Goal: Information Seeking & Learning: Learn about a topic

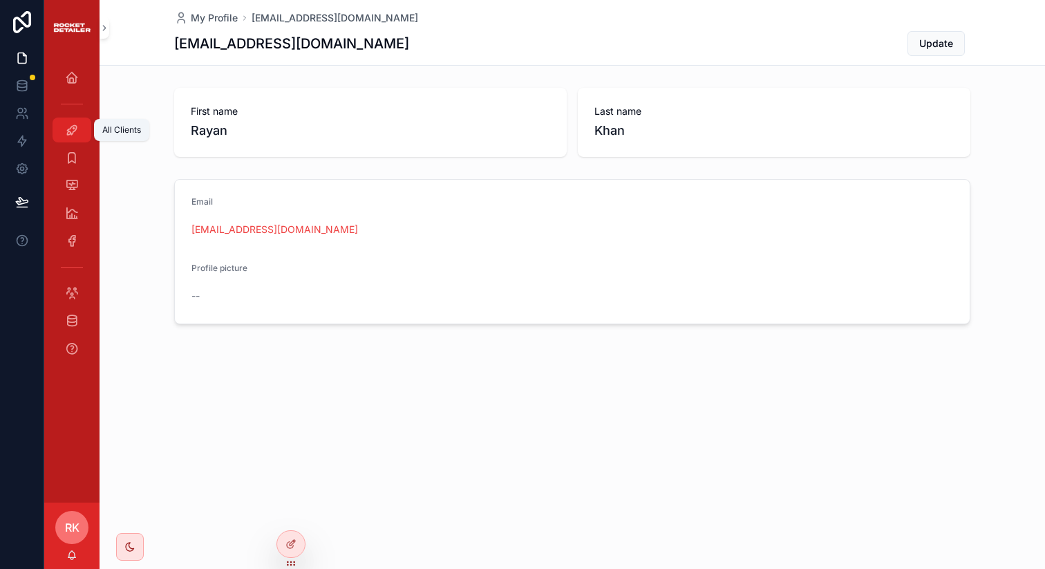
click at [84, 122] on link "All Clients" at bounding box center [72, 129] width 39 height 25
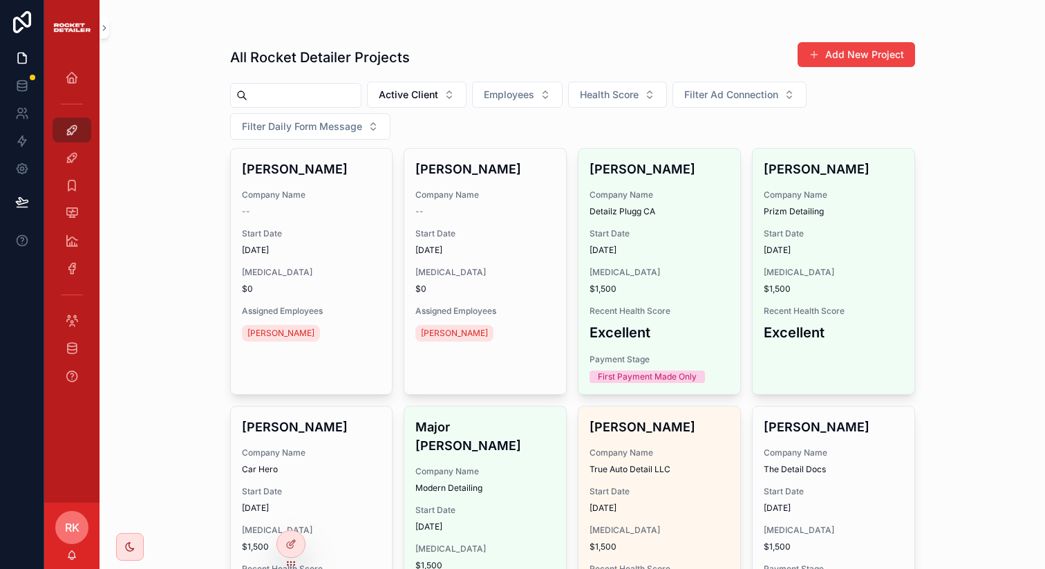
click at [330, 95] on input "scrollable content" at bounding box center [303, 95] width 113 height 19
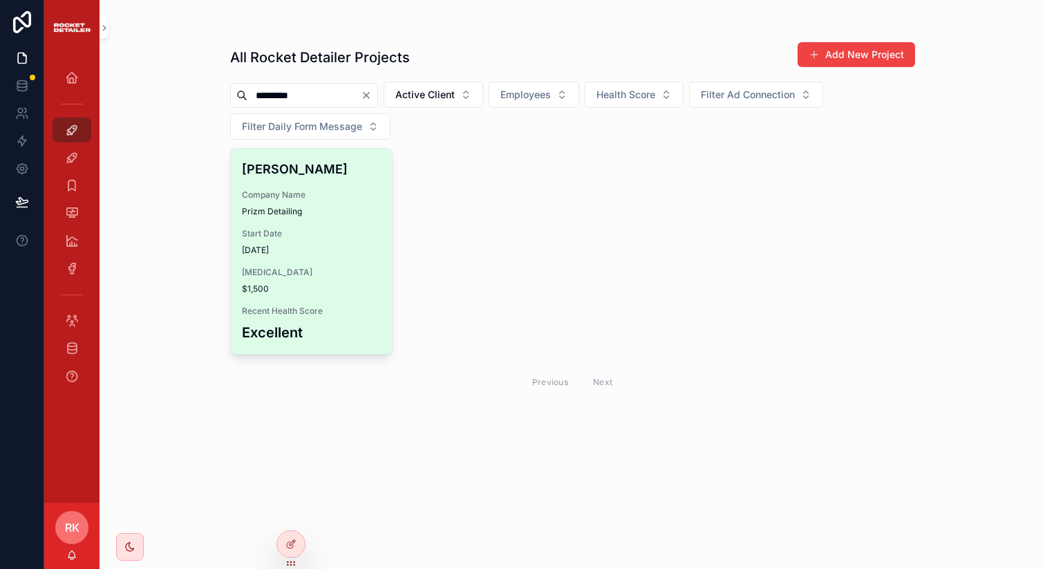
type input "*********"
click at [308, 196] on span "Company Name" at bounding box center [312, 194] width 140 height 11
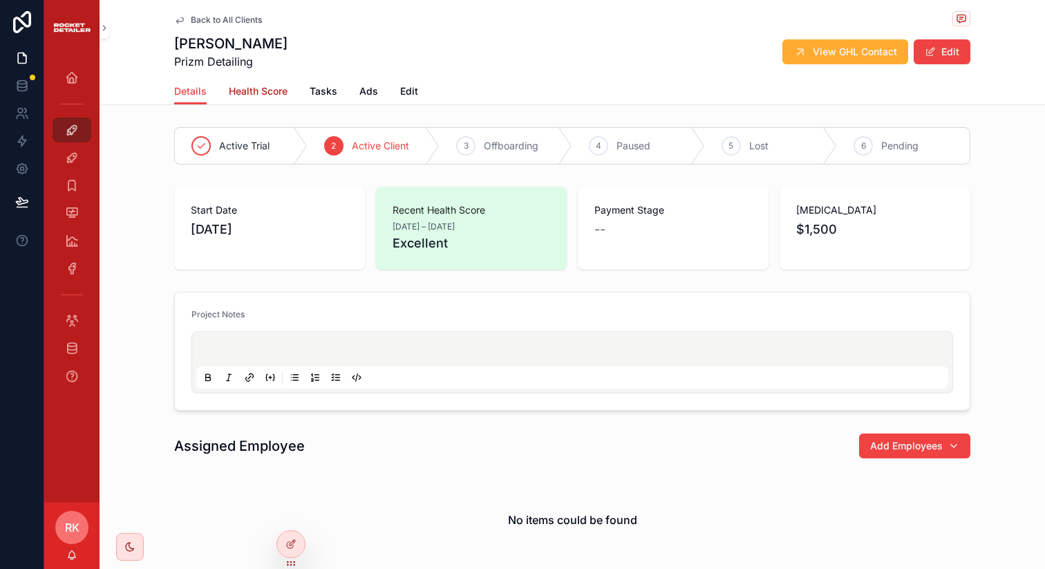
click at [253, 88] on span "Health Score" at bounding box center [258, 91] width 59 height 14
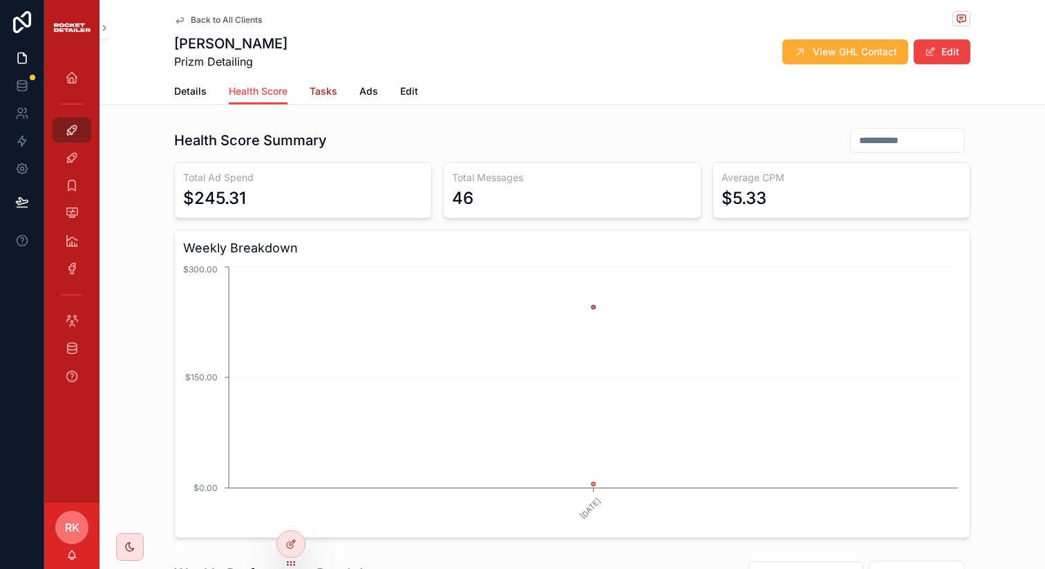
click at [326, 93] on span "Tasks" at bounding box center [324, 91] width 28 height 14
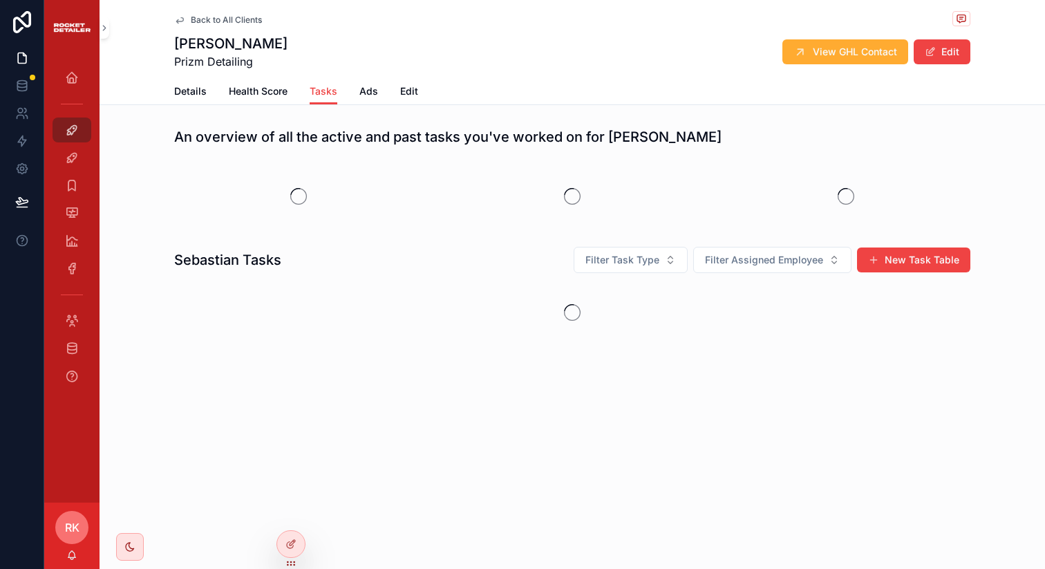
click at [377, 88] on div "Details Health Score Tasks Ads Edit" at bounding box center [572, 91] width 796 height 26
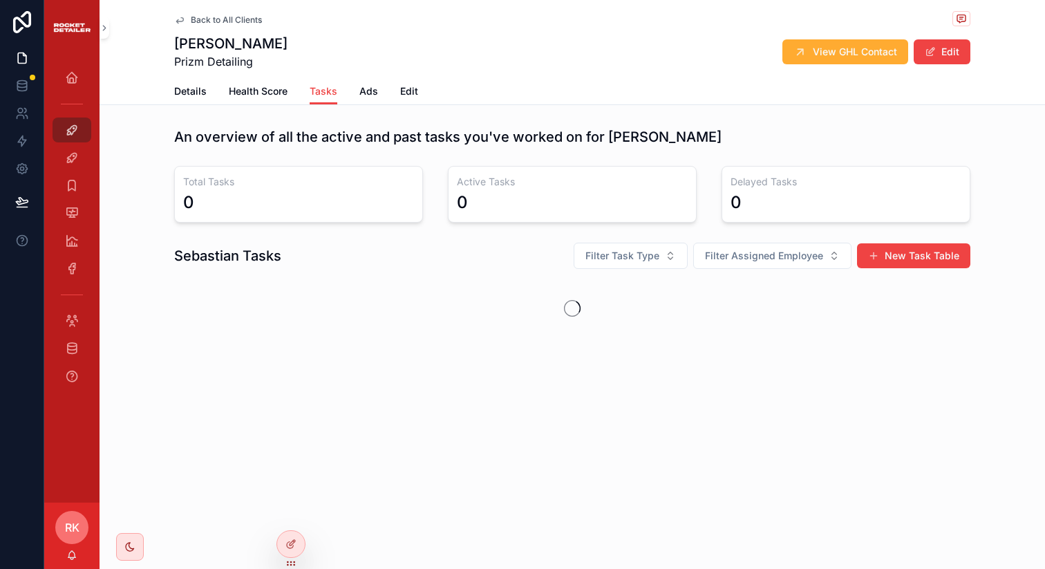
click at [417, 88] on div "Details Health Score Tasks Ads Edit" at bounding box center [572, 91] width 796 height 26
click at [373, 92] on span "Ads" at bounding box center [368, 91] width 19 height 14
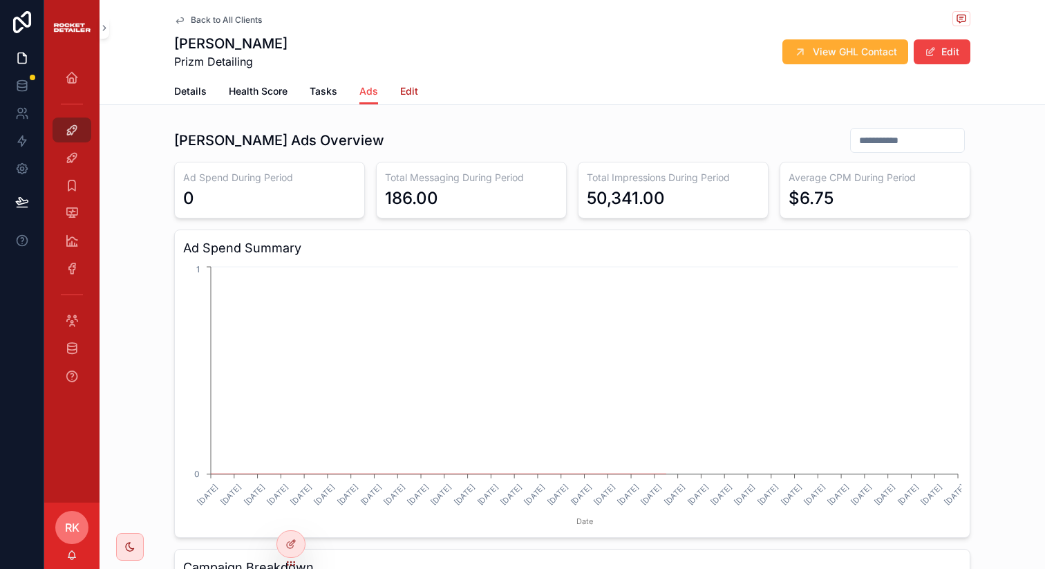
click at [412, 92] on div "Details Health Score Tasks Ads Edit" at bounding box center [572, 91] width 796 height 26
click at [187, 82] on link "Details" at bounding box center [190, 93] width 32 height 28
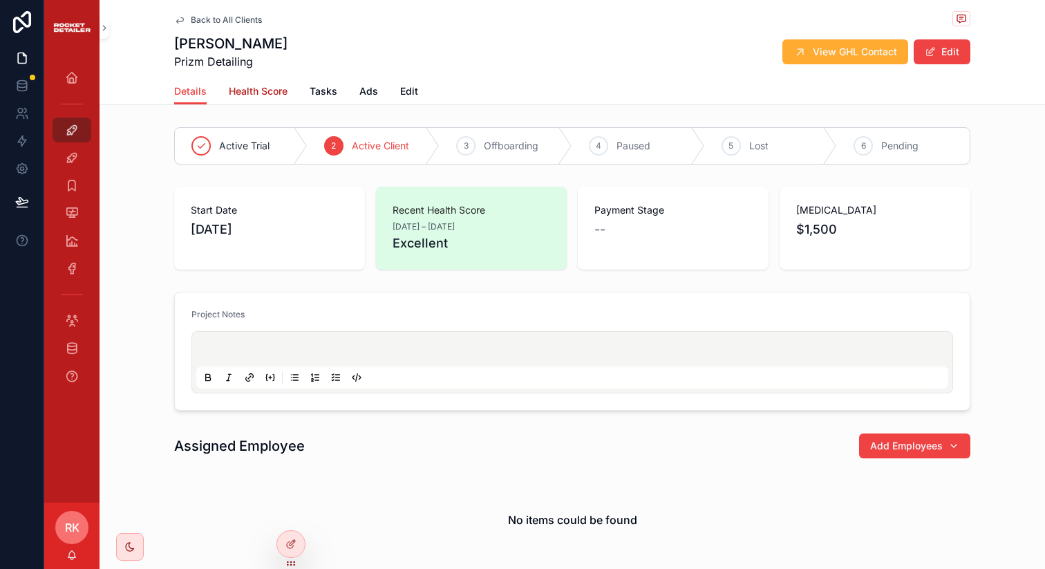
click at [241, 91] on span "Health Score" at bounding box center [258, 91] width 59 height 14
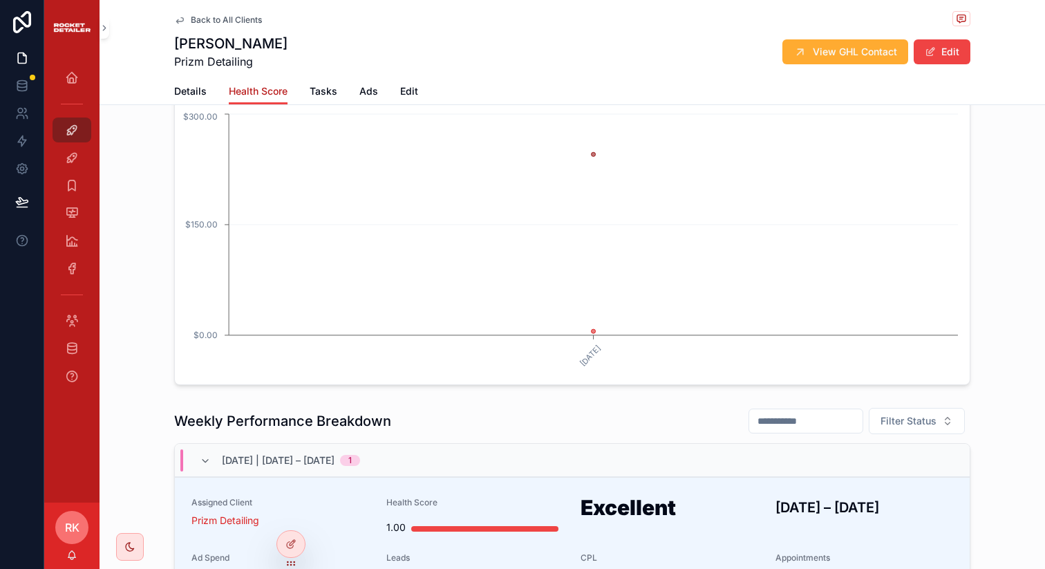
scroll to position [314, 0]
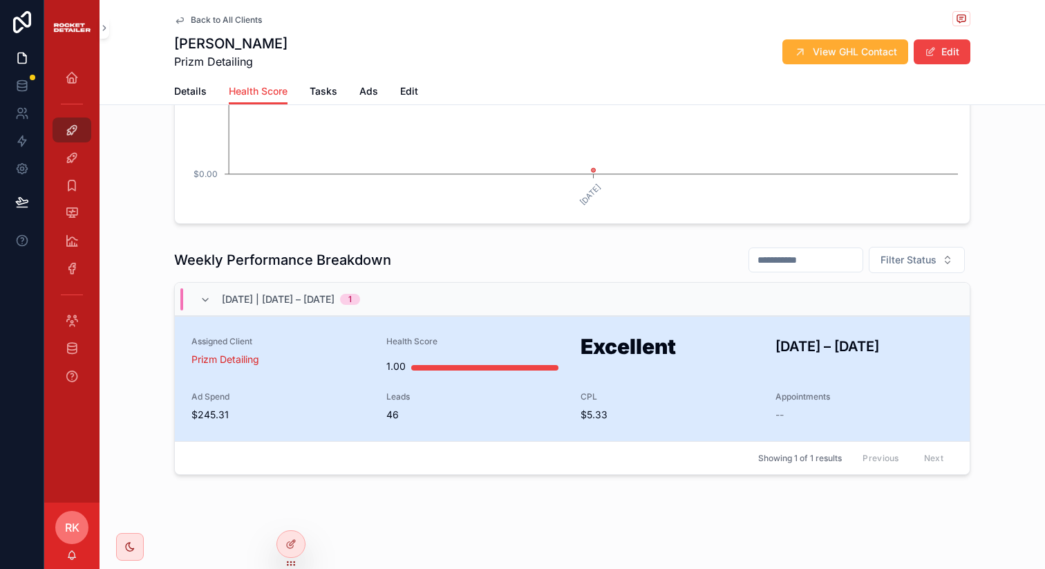
click at [522, 409] on span "46" at bounding box center [475, 415] width 178 height 14
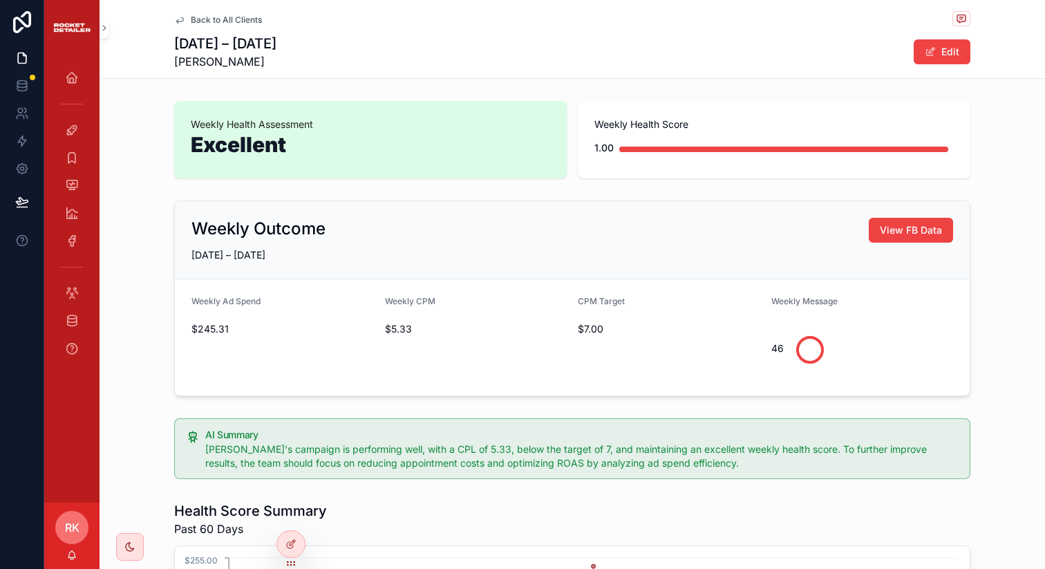
click at [175, 26] on div "Back to All Clients" at bounding box center [572, 19] width 796 height 17
click at [175, 23] on icon "scrollable content" at bounding box center [179, 20] width 11 height 11
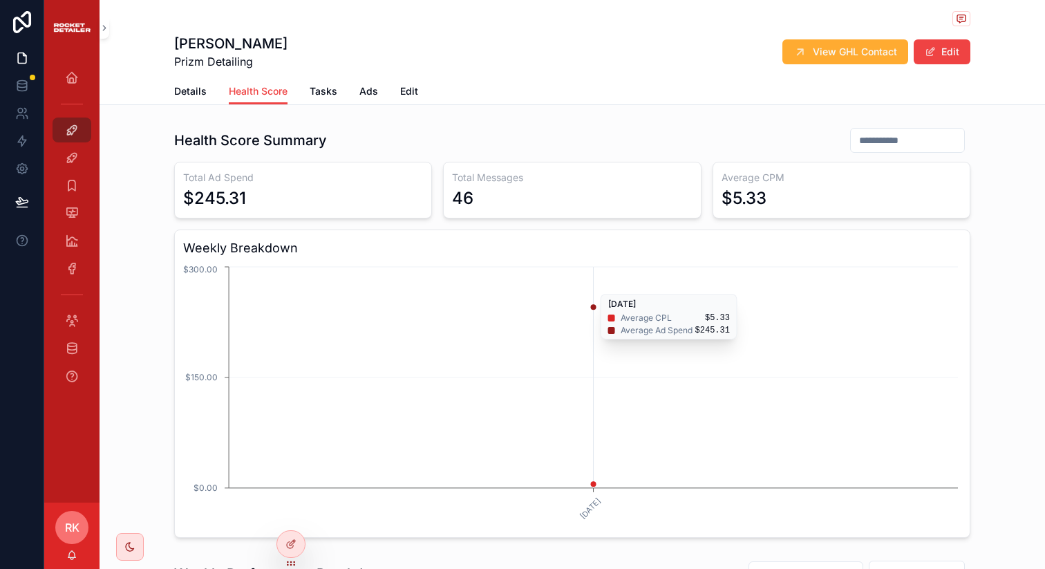
scroll to position [314, 0]
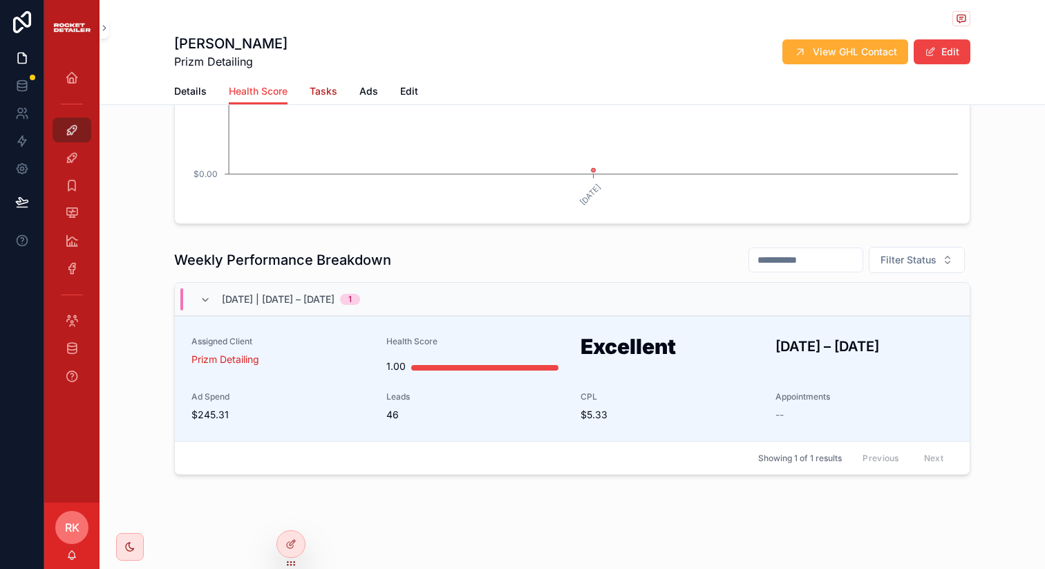
click at [310, 84] on link "Tasks" at bounding box center [324, 93] width 28 height 28
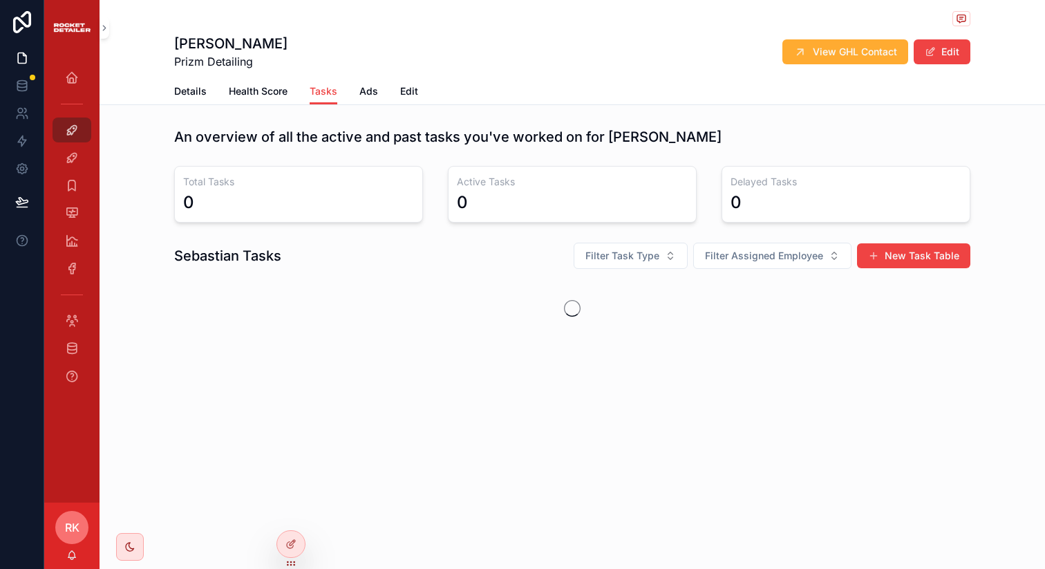
click at [356, 92] on div "Details Health Score Tasks Ads Edit" at bounding box center [572, 91] width 796 height 26
drag, startPoint x: 365, startPoint y: 91, endPoint x: 348, endPoint y: 95, distance: 17.8
click at [364, 91] on span "Ads" at bounding box center [368, 91] width 19 height 14
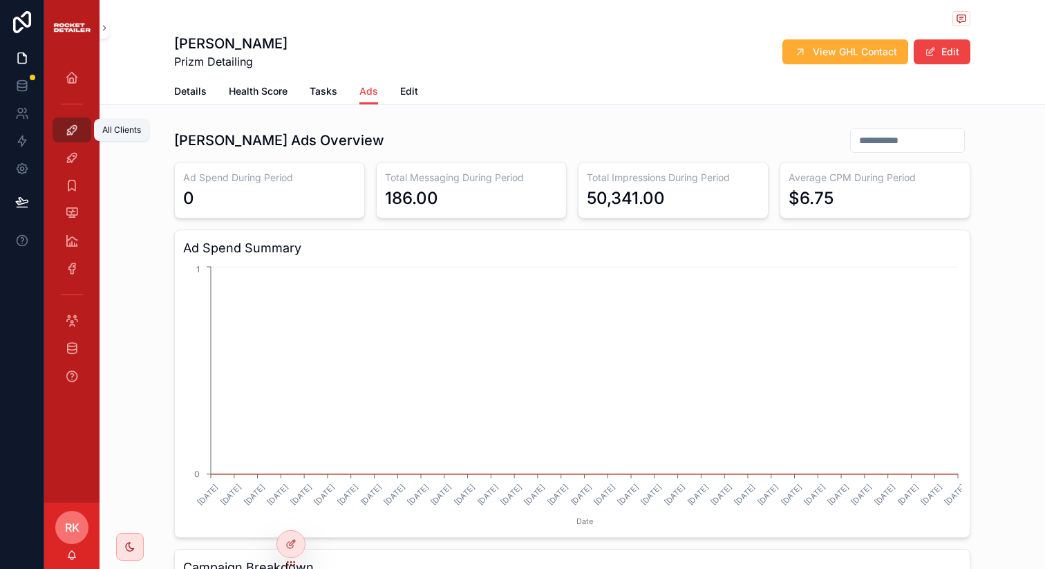
click at [77, 126] on icon "scrollable content" at bounding box center [72, 130] width 14 height 14
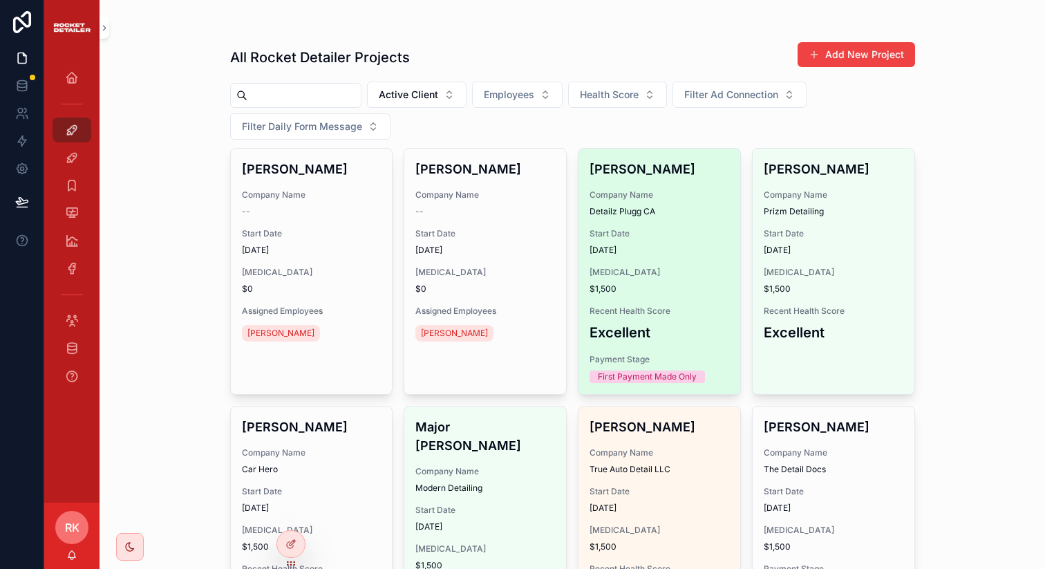
click at [632, 212] on span "Detailz Plugg CA" at bounding box center [660, 211] width 140 height 11
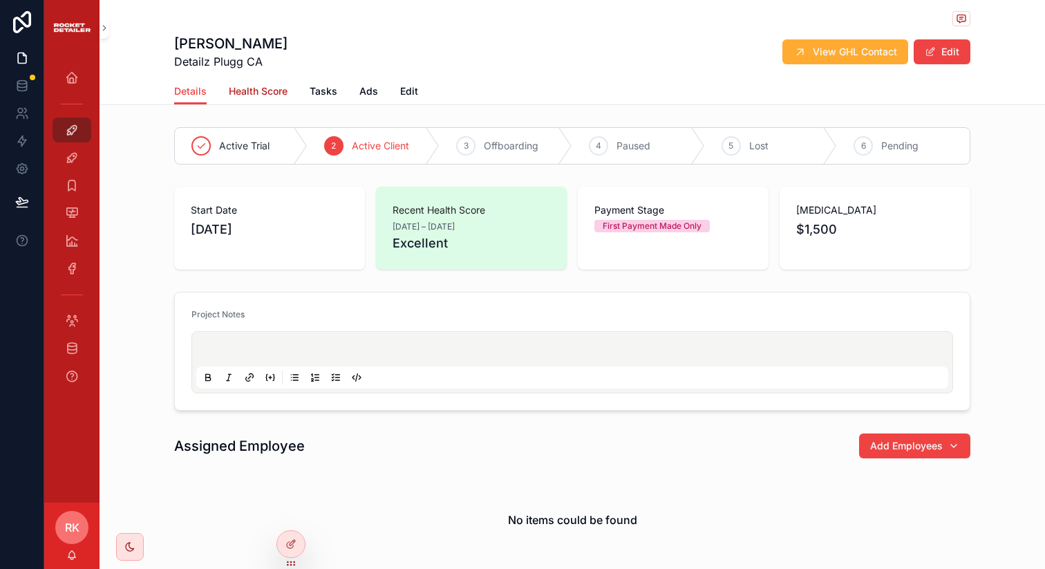
click at [267, 88] on span "Health Score" at bounding box center [258, 91] width 59 height 14
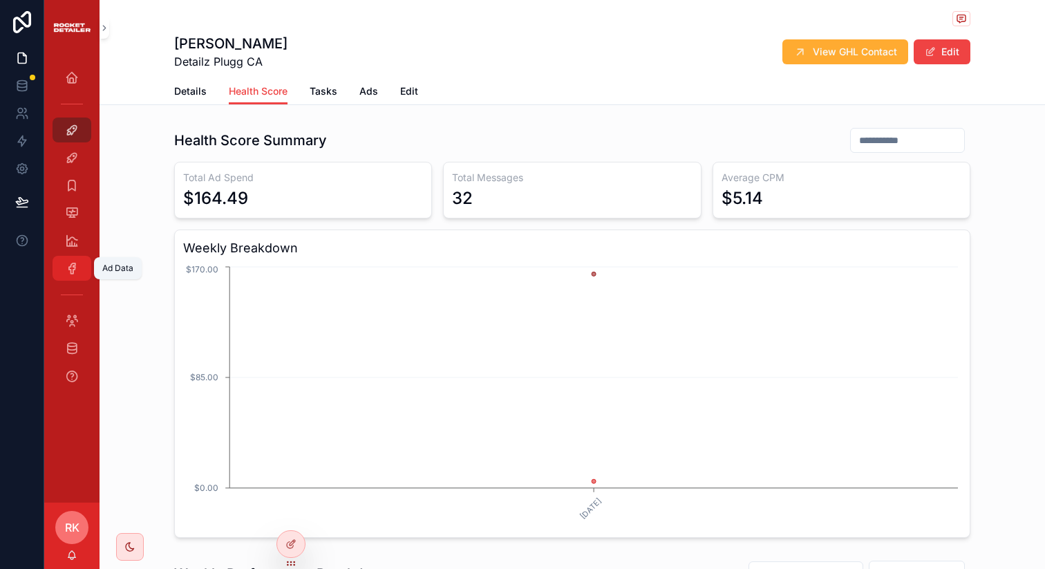
click at [81, 270] on div "Ad Data" at bounding box center [72, 268] width 22 height 22
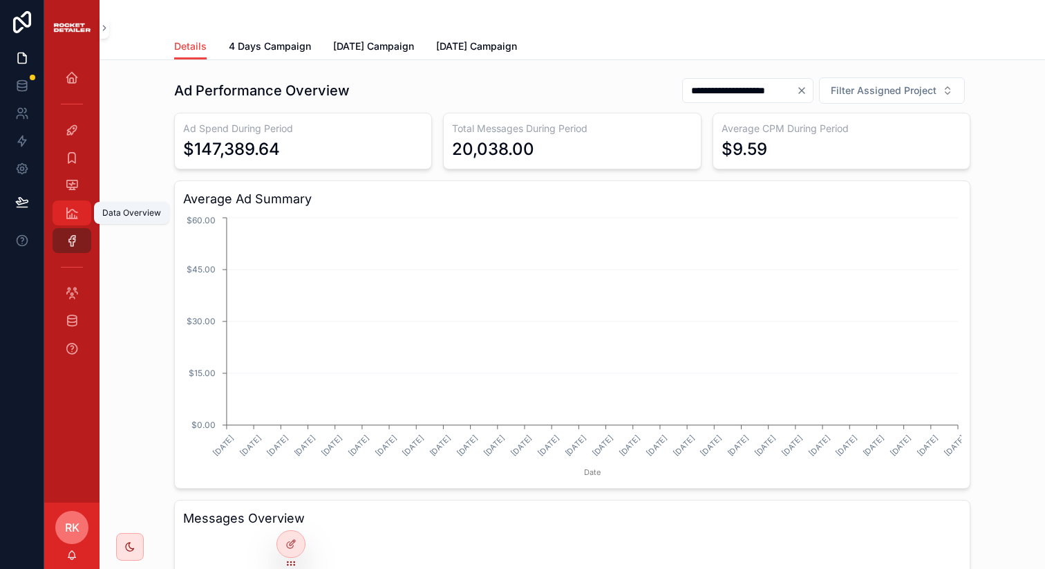
click at [66, 215] on icon "scrollable content" at bounding box center [72, 213] width 14 height 14
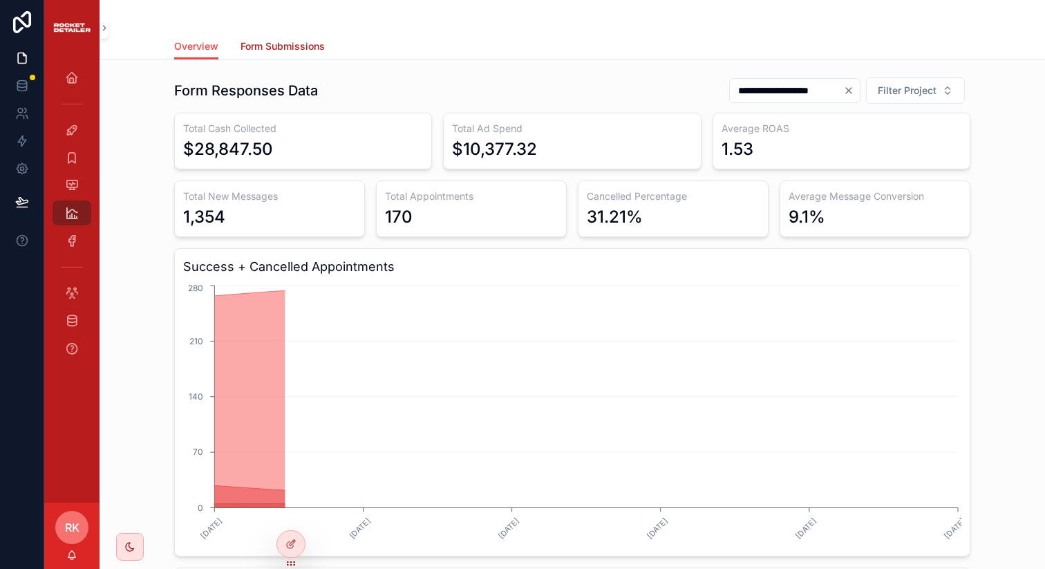
click at [292, 42] on span "Form Submissions" at bounding box center [283, 46] width 84 height 14
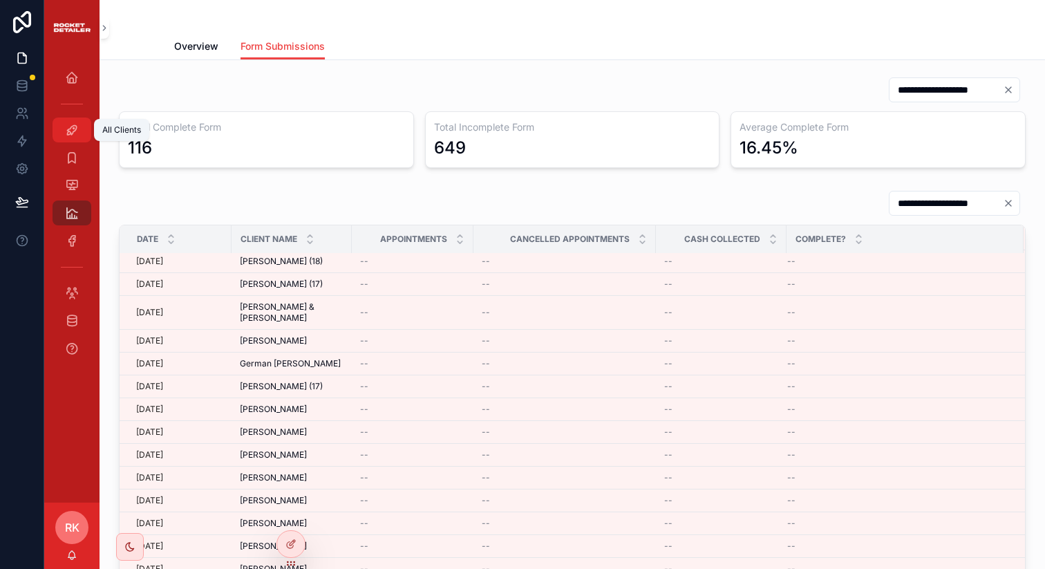
click at [79, 133] on div "All Clients" at bounding box center [72, 130] width 22 height 22
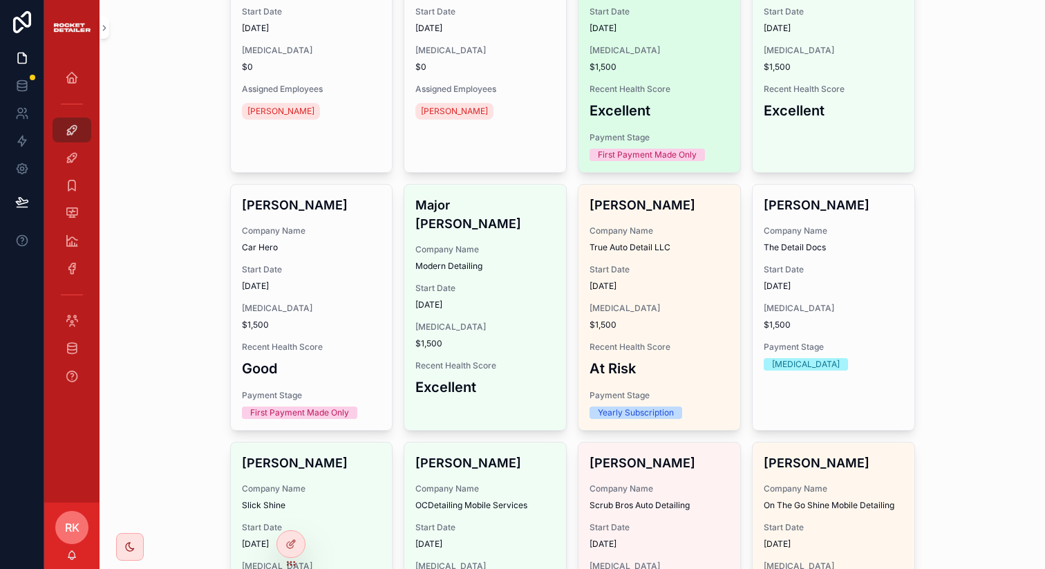
scroll to position [1136, 0]
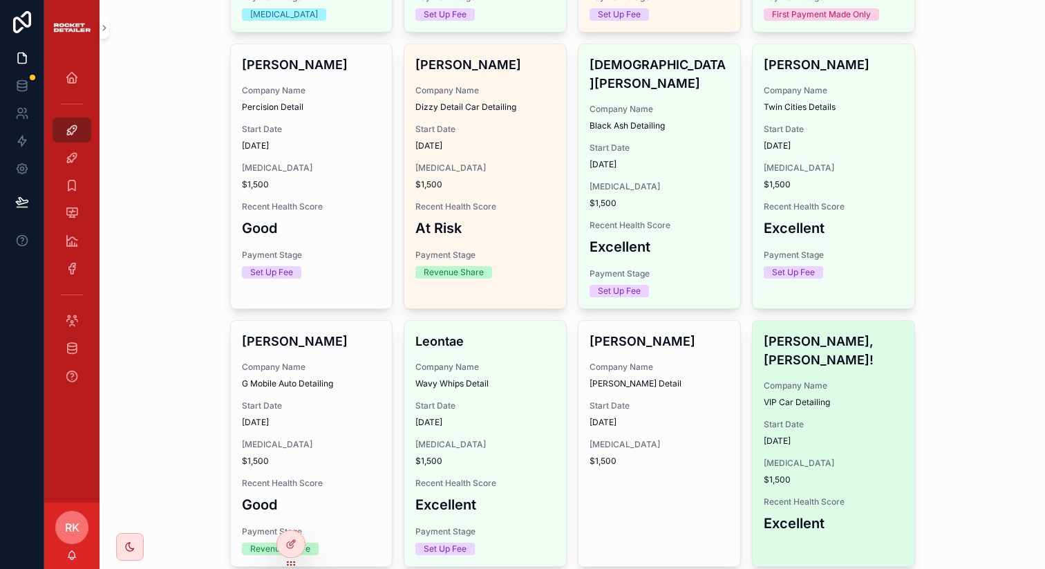
click at [847, 349] on h4 "[PERSON_NAME], [PERSON_NAME]!" at bounding box center [834, 350] width 140 height 37
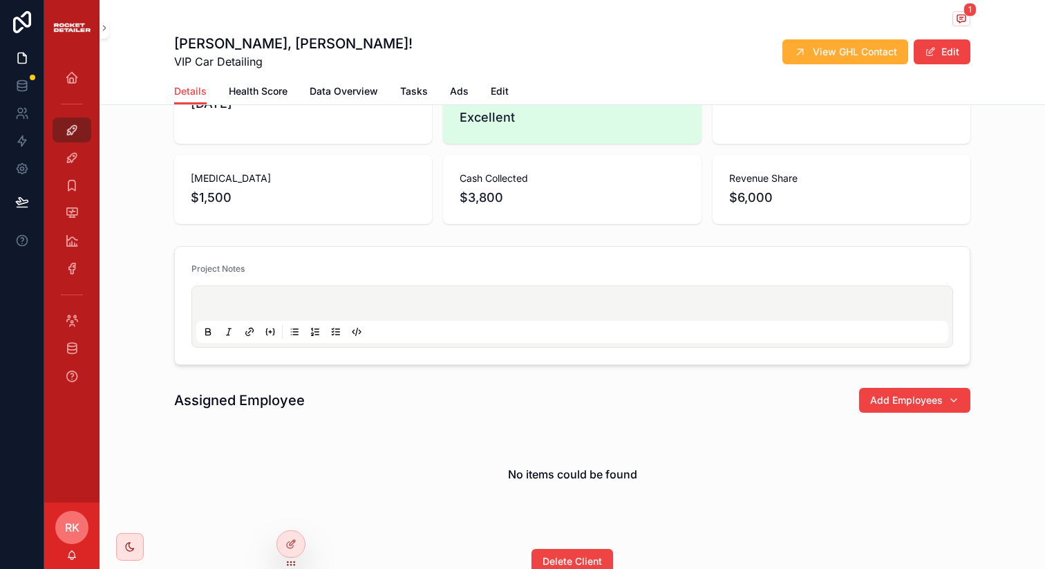
scroll to position [225, 0]
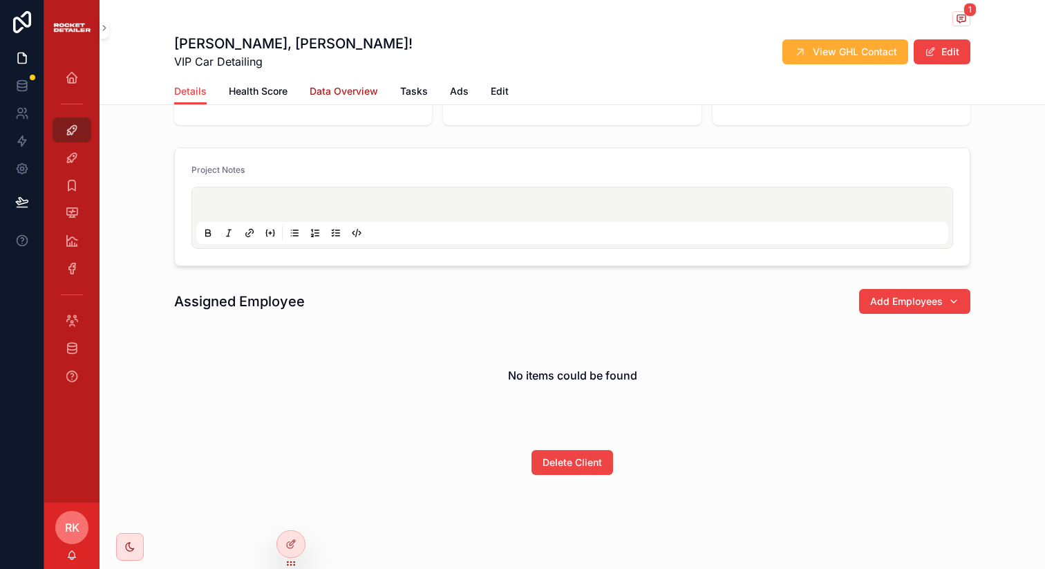
click at [349, 92] on span "Data Overview" at bounding box center [344, 91] width 68 height 14
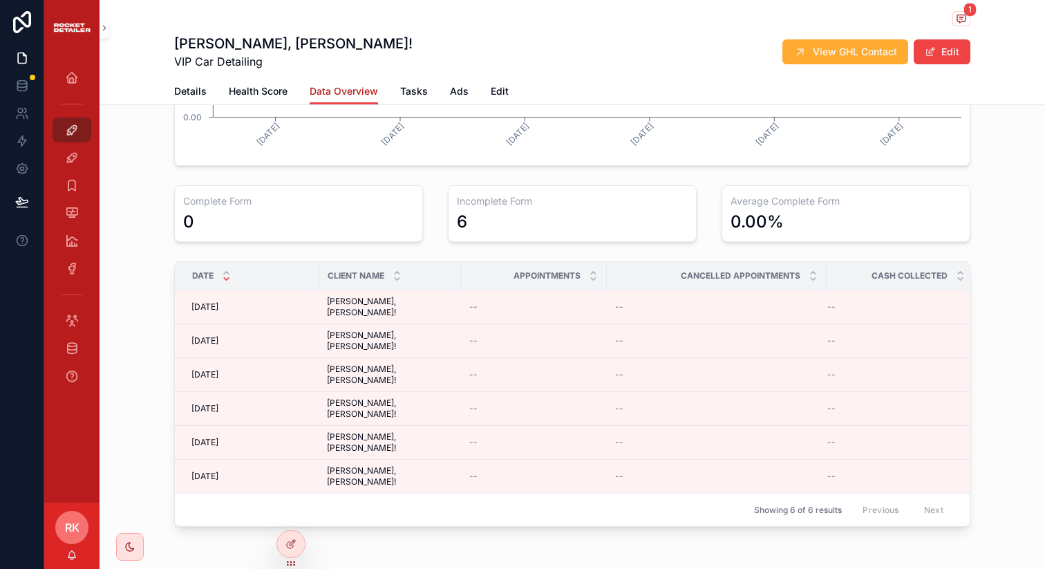
scroll to position [760, 0]
click at [77, 131] on icon "scrollable content" at bounding box center [72, 130] width 14 height 14
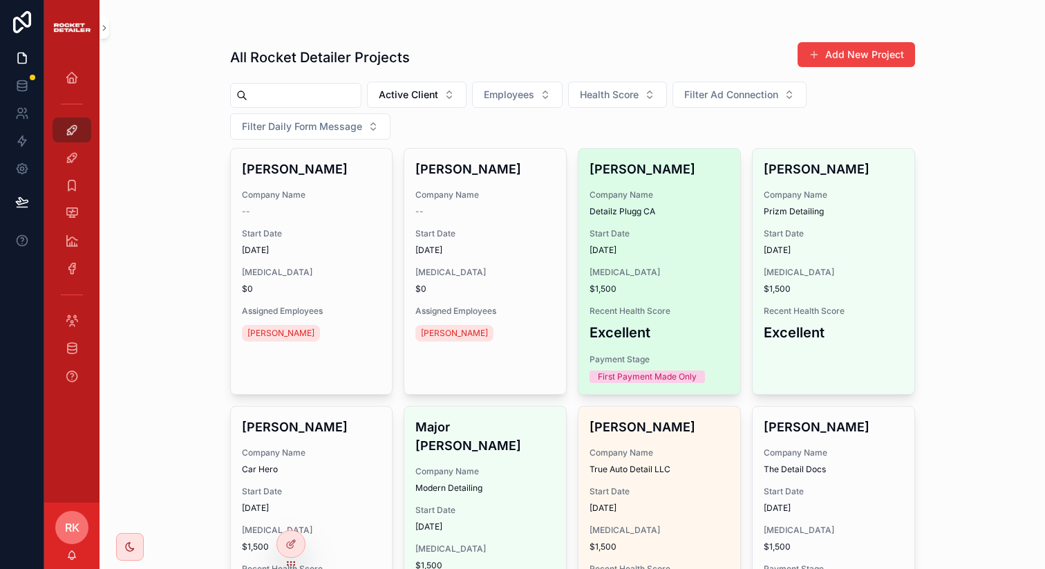
click at [623, 263] on div "[PERSON_NAME] Company Name Detailz Plugg CA Start Date [DATE] [MEDICAL_DATA] $1…" at bounding box center [659, 271] width 162 height 245
